Goal: Download file/media

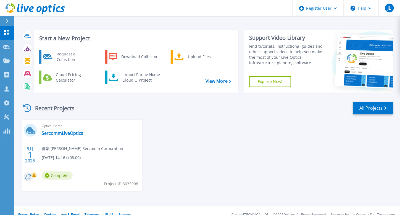
click at [86, 104] on div "Recent Projects All Projects" at bounding box center [206, 109] width 371 height 14
click at [60, 137] on div "Optical Prime SercommLiveOptics 傳豪 尹 , Sercomm Corporation [DATE] 14:16 (+08:00…" at bounding box center [90, 155] width 104 height 71
click at [60, 135] on link "SercommLiveOptics" at bounding box center [62, 134] width 41 height 6
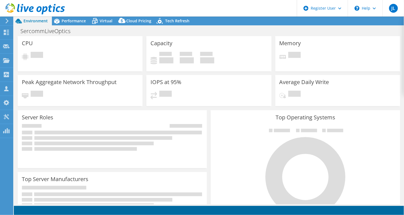
select select "Tokyo"
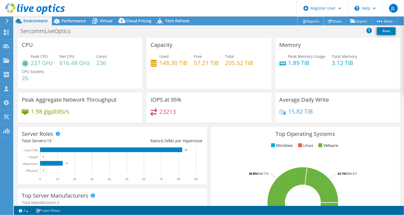
click at [315, 20] on link "Reports" at bounding box center [310, 21] width 26 height 9
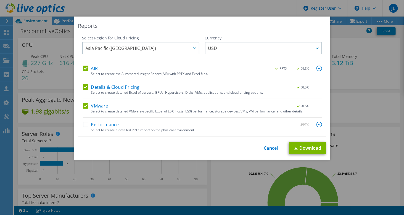
click at [85, 67] on label "AIR" at bounding box center [90, 69] width 15 height 6
click at [0, 0] on input "AIR" at bounding box center [0, 0] width 0 height 0
click at [84, 86] on label "Details & Cloud Pricing" at bounding box center [111, 87] width 57 height 6
click at [0, 0] on input "Details & Cloud Pricing" at bounding box center [0, 0] width 0 height 0
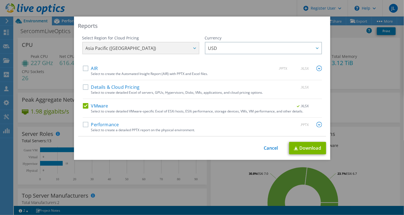
drag, startPoint x: 86, startPoint y: 102, endPoint x: 85, endPoint y: 107, distance: 5.0
click at [86, 102] on div "AIR .PPTX .XLSX Select to create the Automated Insight Report (AIR) with PPTX a…" at bounding box center [202, 101] width 239 height 71
drag, startPoint x: 85, startPoint y: 107, endPoint x: 84, endPoint y: 110, distance: 2.9
click at [84, 108] on label "VMware" at bounding box center [95, 106] width 25 height 6
click at [0, 0] on input "VMware" at bounding box center [0, 0] width 0 height 0
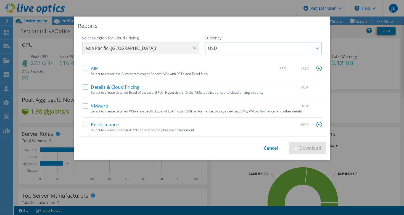
click at [83, 124] on label "Performance" at bounding box center [101, 125] width 36 height 6
click at [0, 0] on input "Performance" at bounding box center [0, 0] width 0 height 0
click at [318, 124] on img at bounding box center [319, 125] width 6 height 6
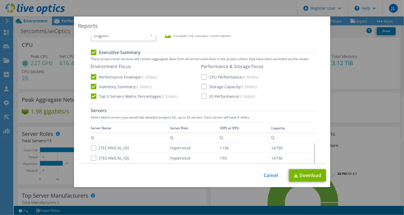
scroll to position [110, 0]
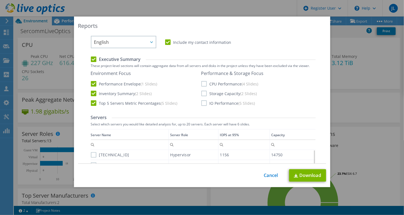
click at [201, 104] on label "IO Performance (5 Slides)" at bounding box center [228, 103] width 54 height 6
click at [0, 0] on input "IO Performance (5 Slides)" at bounding box center [0, 0] width 0 height 0
click at [91, 82] on label "Performance Envelope (1 Slides)" at bounding box center [124, 84] width 67 height 6
click at [0, 0] on input "Performance Envelope (1 Slides)" at bounding box center [0, 0] width 0 height 0
click at [92, 92] on label "Inventory Summary (2 Slides)" at bounding box center [121, 94] width 61 height 6
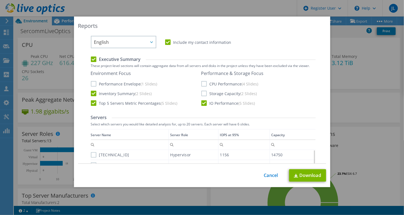
click at [0, 0] on input "Inventory Summary (2 Slides)" at bounding box center [0, 0] width 0 height 0
click at [93, 103] on label "Top 5 Servers Metric Percentages (5 Slides)" at bounding box center [134, 103] width 87 height 6
click at [0, 0] on input "Top 5 Servers Metric Percentages (5 Slides)" at bounding box center [0, 0] width 0 height 0
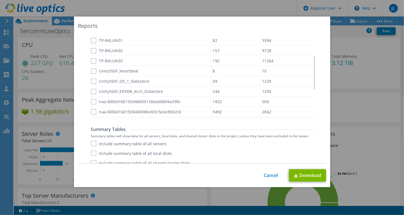
scroll to position [398, 0]
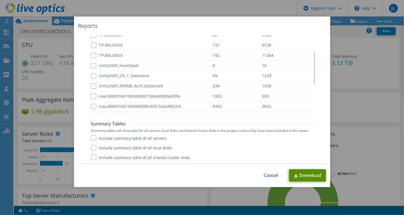
click at [297, 174] on link "Download" at bounding box center [307, 175] width 37 height 12
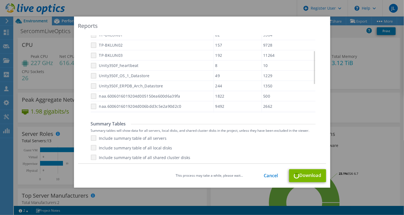
click at [300, 177] on div "This process may take a while, please wait... Cancel Download" at bounding box center [202, 175] width 248 height 13
click at [300, 176] on div "This process may take a while, please wait... Cancel Download" at bounding box center [202, 175] width 248 height 13
drag, startPoint x: 300, startPoint y: 176, endPoint x: 333, endPoint y: 74, distance: 107.6
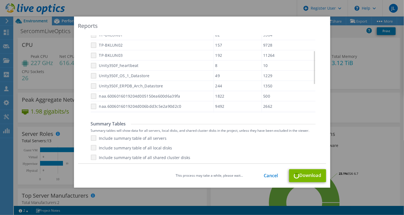
click at [300, 177] on div "This process may take a while, please wait... Cancel Download" at bounding box center [202, 175] width 248 height 13
click at [345, 39] on div "Reports Select Region for Cloud Pricing Asia Pacific (Hong Kong) Asia Pacific (…" at bounding box center [202, 108] width 404 height 182
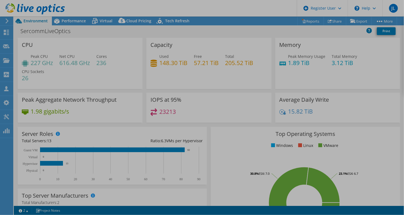
click at [346, 40] on div at bounding box center [202, 107] width 404 height 215
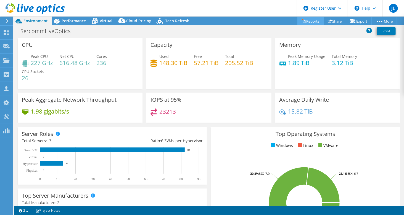
click at [310, 22] on link "Reports" at bounding box center [310, 21] width 26 height 9
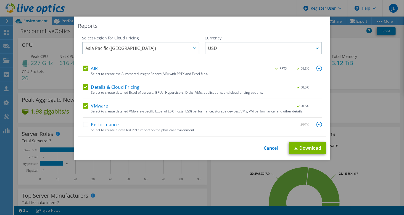
click at [83, 70] on label "AIR" at bounding box center [90, 69] width 15 height 6
click at [0, 0] on input "AIR" at bounding box center [0, 0] width 0 height 0
click at [86, 89] on label "Details & Cloud Pricing" at bounding box center [111, 87] width 57 height 6
click at [0, 0] on input "Details & Cloud Pricing" at bounding box center [0, 0] width 0 height 0
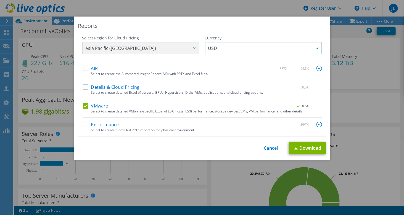
click at [86, 104] on label "VMware" at bounding box center [95, 106] width 25 height 6
click at [0, 0] on input "VMware" at bounding box center [0, 0] width 0 height 0
click at [84, 125] on label "Performance" at bounding box center [101, 125] width 36 height 6
click at [0, 0] on input "Performance" at bounding box center [0, 0] width 0 height 0
click at [316, 125] on img at bounding box center [319, 125] width 6 height 6
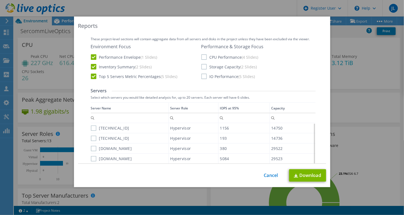
scroll to position [138, 0]
click at [91, 56] on label "Performance Envelope (1 Slides)" at bounding box center [124, 57] width 67 height 6
click at [0, 0] on input "Performance Envelope (1 Slides)" at bounding box center [0, 0] width 0 height 0
click at [91, 65] on label "Inventory Summary (2 Slides)" at bounding box center [121, 66] width 61 height 6
click at [0, 0] on input "Inventory Summary (2 Slides)" at bounding box center [0, 0] width 0 height 0
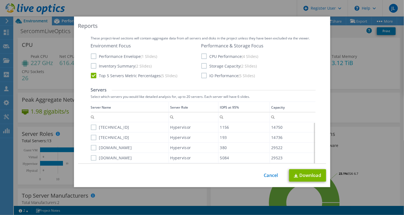
click at [92, 77] on label "Top 5 Servers Metric Percentages (5 Slides)" at bounding box center [134, 76] width 87 height 6
click at [0, 0] on input "Top 5 Servers Metric Percentages (5 Slides)" at bounding box center [0, 0] width 0 height 0
click at [198, 76] on div "Environment Focus Performance Envelope (1 Slides) Inventory Summary (2 Slides) …" at bounding box center [203, 61] width 225 height 36
click at [201, 76] on label "IO Performance (5 Slides)" at bounding box center [228, 76] width 54 height 6
click at [0, 0] on input "IO Performance (5 Slides)" at bounding box center [0, 0] width 0 height 0
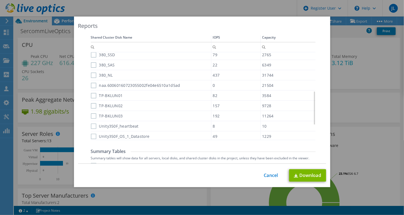
scroll to position [398, 0]
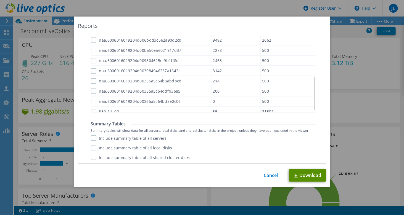
click at [304, 174] on link "Download" at bounding box center [307, 175] width 37 height 12
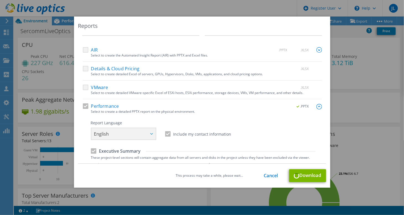
scroll to position [12, 0]
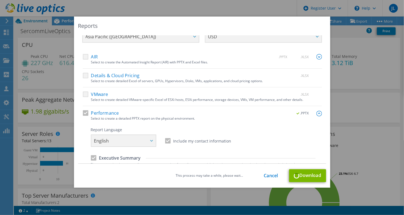
click at [266, 172] on div "This process may take a while, please wait... Cancel Download" at bounding box center [202, 175] width 248 height 13
click at [266, 174] on link "Cancel" at bounding box center [271, 175] width 14 height 5
